Goal: Information Seeking & Learning: Compare options

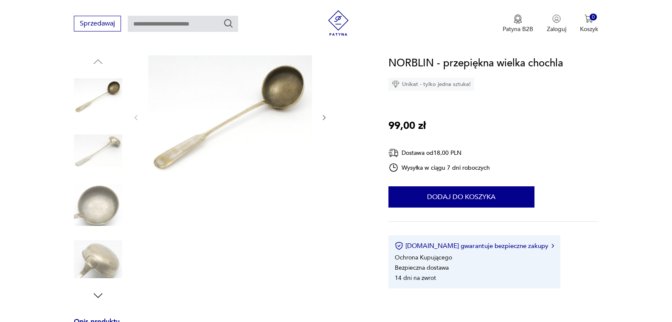
click at [176, 155] on img at bounding box center [230, 116] width 164 height 123
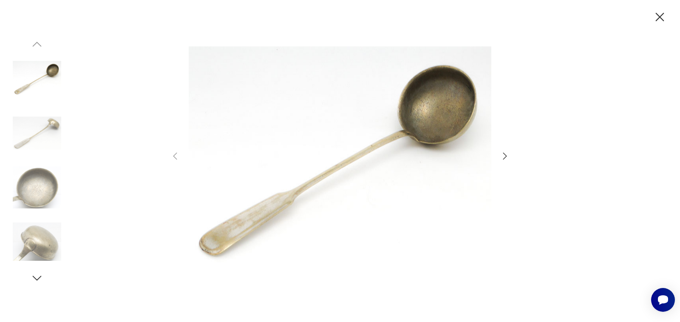
click at [248, 222] on img at bounding box center [340, 159] width 302 height 257
click at [251, 222] on img at bounding box center [340, 159] width 302 height 257
click at [506, 155] on icon "button" at bounding box center [505, 155] width 4 height 7
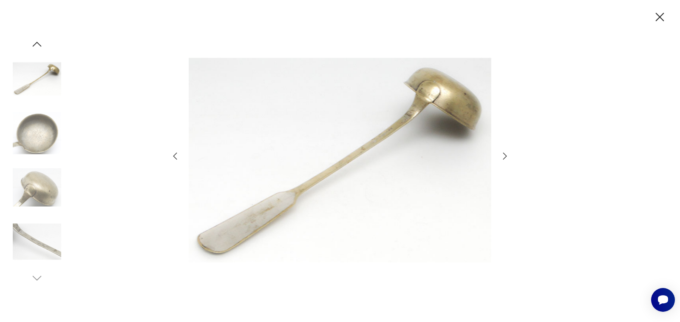
click at [506, 155] on icon "button" at bounding box center [505, 155] width 4 height 7
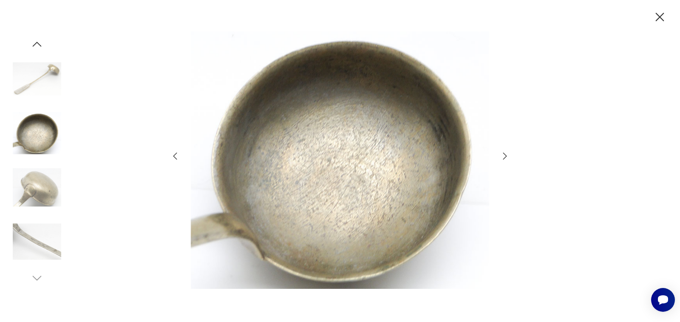
click at [506, 155] on icon "button" at bounding box center [505, 155] width 4 height 7
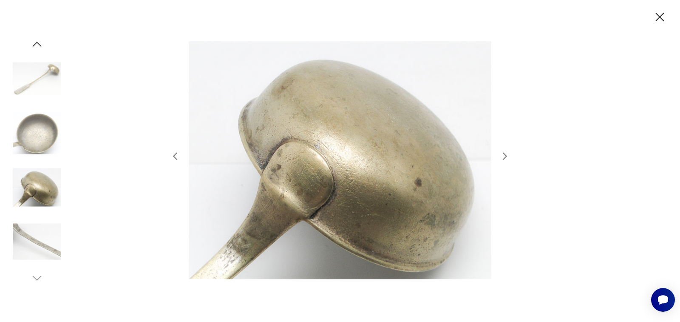
click at [506, 155] on icon "button" at bounding box center [505, 155] width 4 height 7
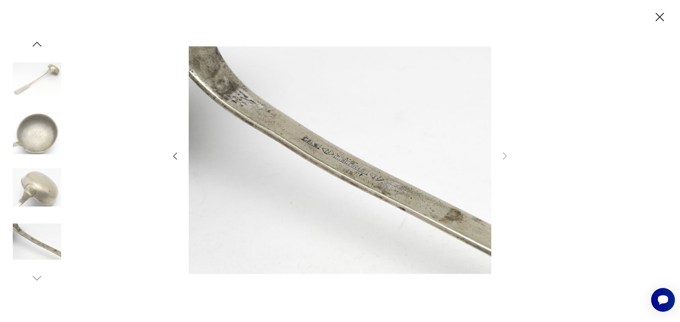
click at [506, 155] on icon "button" at bounding box center [505, 155] width 4 height 7
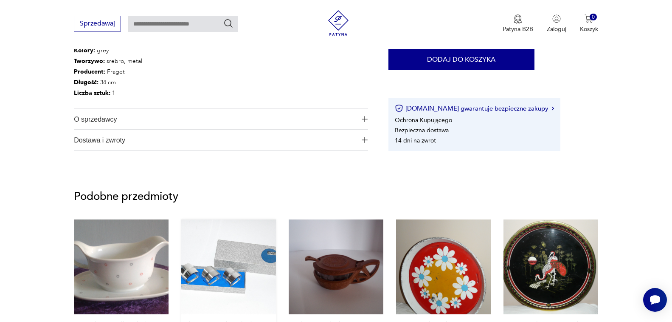
scroll to position [552, 0]
